Goal: Task Accomplishment & Management: Use online tool/utility

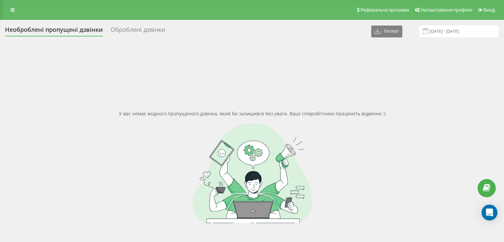
click at [144, 27] on div "Оброблені дзвінки" at bounding box center [138, 31] width 54 height 10
click at [11, 7] on link at bounding box center [13, 9] width 12 height 9
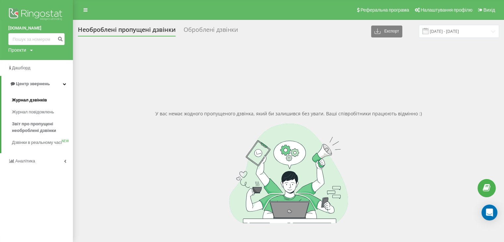
click at [15, 98] on span "Журнал дзвінків" at bounding box center [29, 100] width 35 height 7
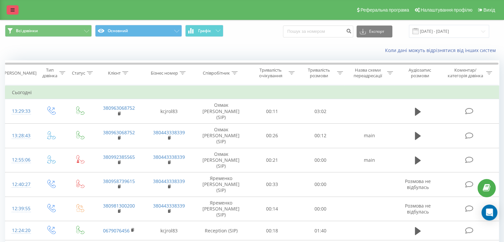
click at [14, 9] on icon at bounding box center [13, 10] width 4 height 5
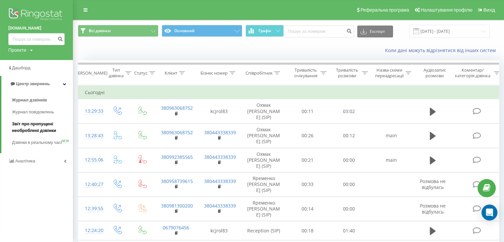
click at [30, 128] on span "Звіт про пропущені необроблені дзвінки" at bounding box center [41, 127] width 58 height 13
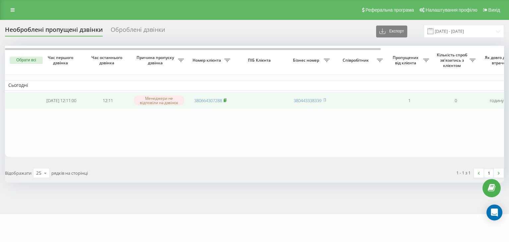
click at [226, 98] on icon at bounding box center [224, 100] width 3 height 4
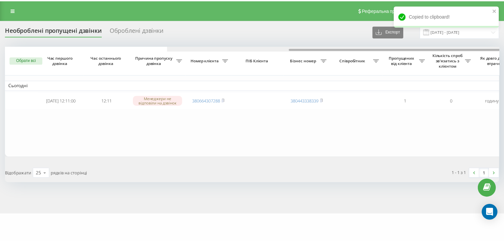
scroll to position [0, 163]
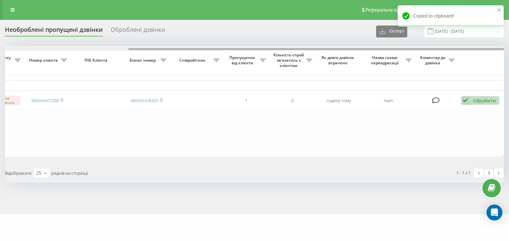
click at [196, 50] on div at bounding box center [254, 48] width 499 height 5
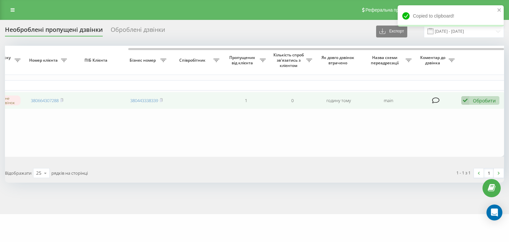
click at [478, 98] on div "Обробити" at bounding box center [483, 100] width 23 height 6
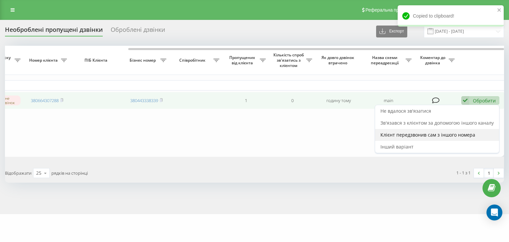
click at [418, 141] on div "Клієнт передзвонив сам з іншого номера" at bounding box center [437, 135] width 124 height 12
